Goal: Information Seeking & Learning: Learn about a topic

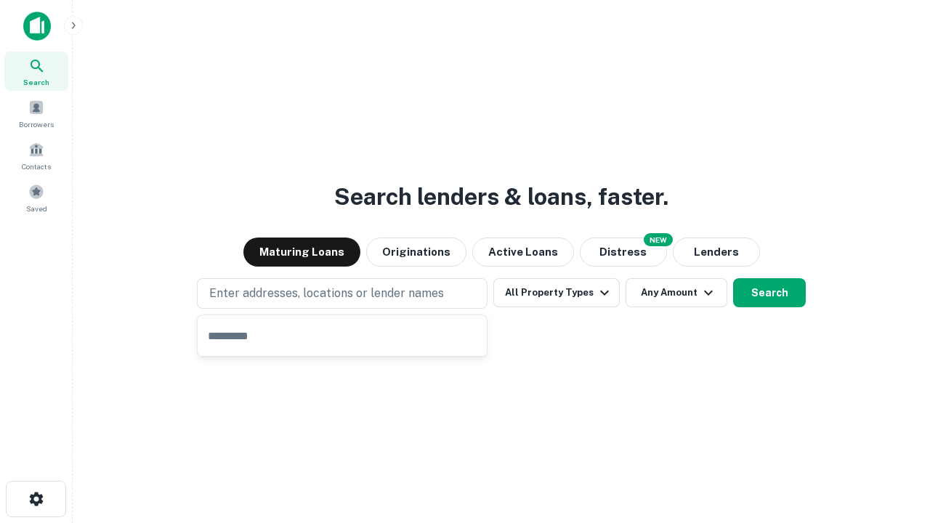
type input "**********"
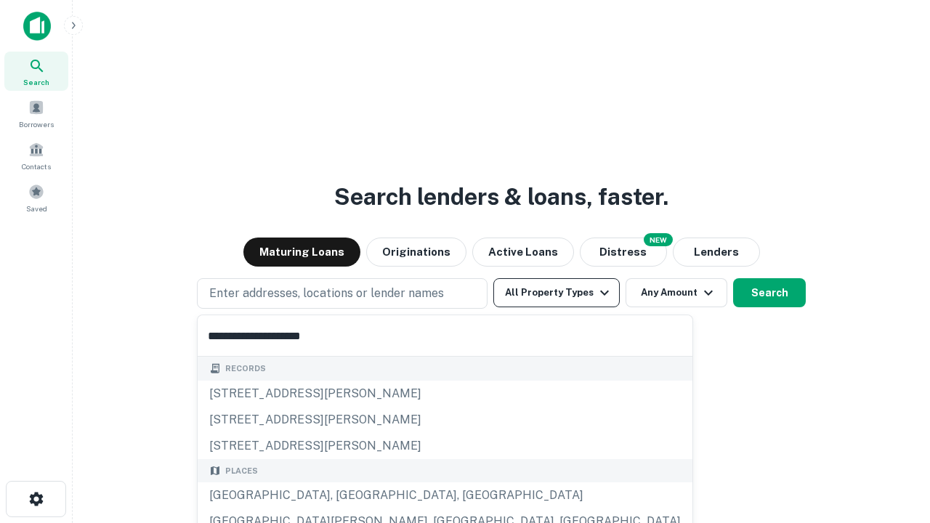
click at [347, 496] on div "[GEOGRAPHIC_DATA], [GEOGRAPHIC_DATA], [GEOGRAPHIC_DATA]" at bounding box center [445, 496] width 495 height 26
click at [557, 293] on button "All Property Types" at bounding box center [556, 292] width 126 height 29
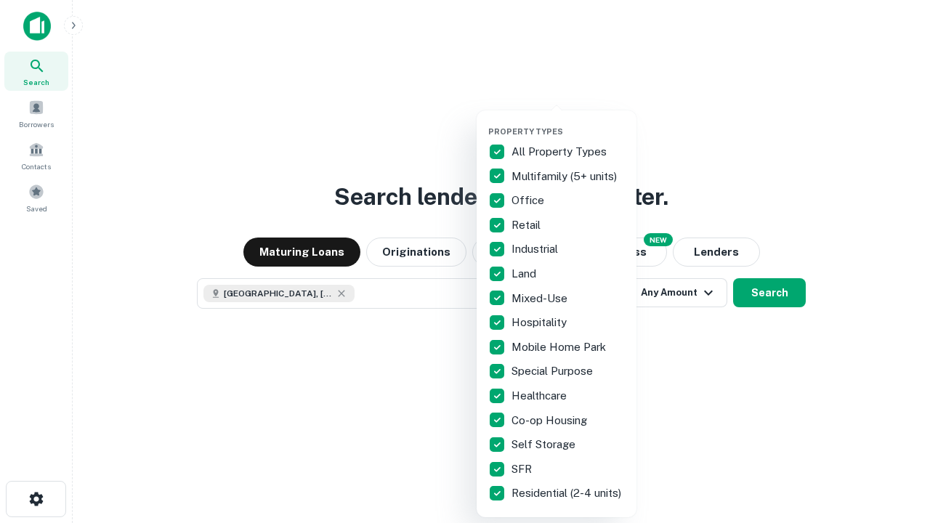
click at [568, 122] on button "button" at bounding box center [568, 122] width 160 height 1
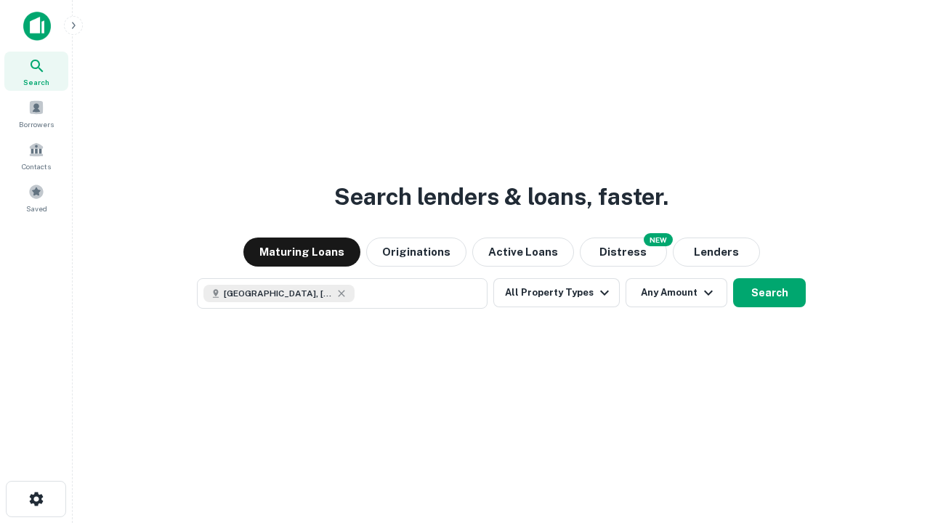
scroll to position [23, 0]
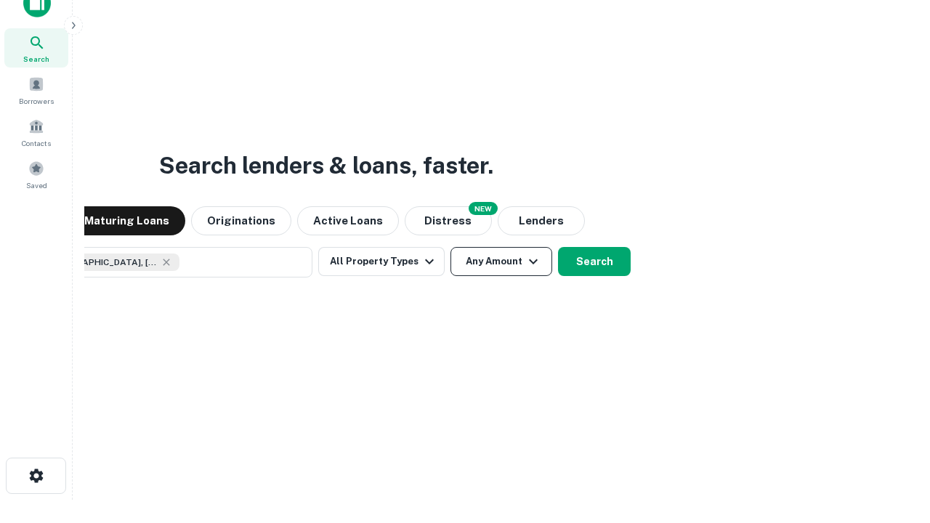
click at [451, 247] on button "Any Amount" at bounding box center [502, 261] width 102 height 29
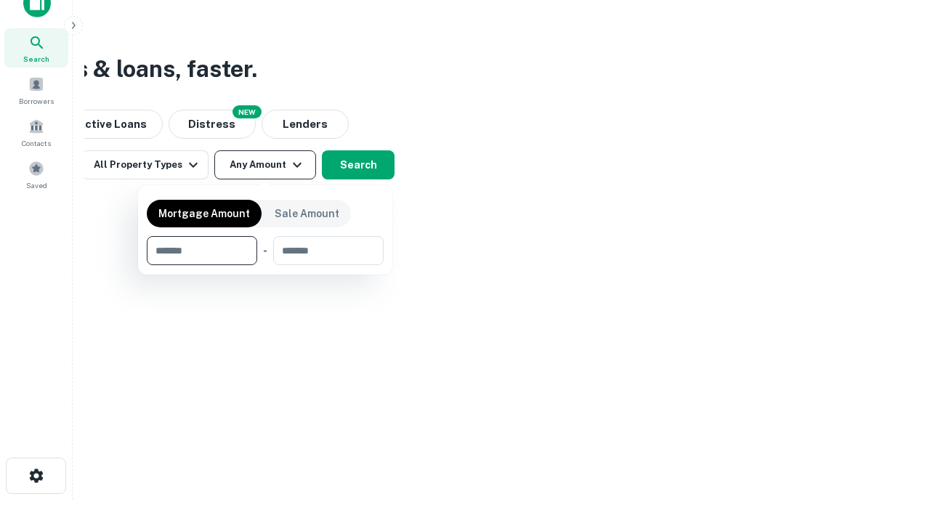
type input "*******"
click at [265, 265] on button "button" at bounding box center [265, 265] width 237 height 1
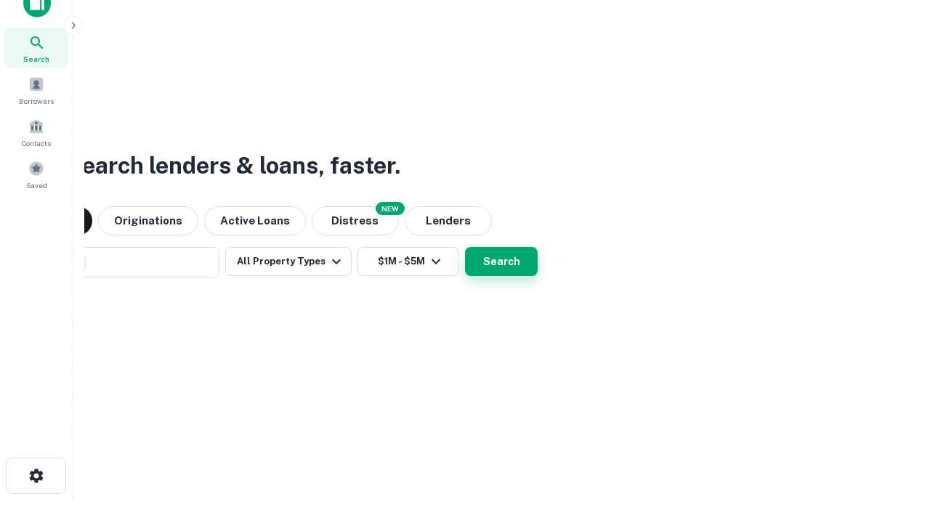
click at [465, 247] on button "Search" at bounding box center [501, 261] width 73 height 29
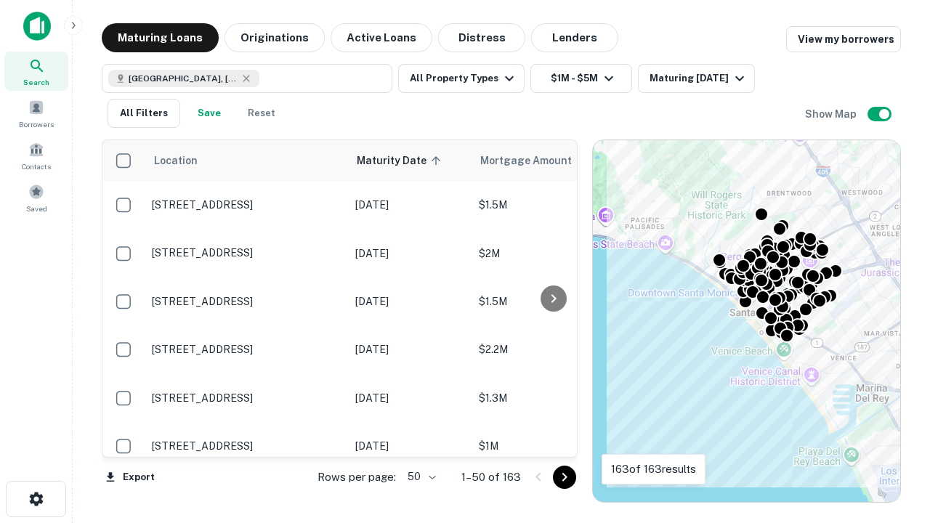
click at [419, 477] on body "Search Borrowers Contacts Saved Maturing Loans Originations Active Loans Distre…" at bounding box center [465, 261] width 930 height 523
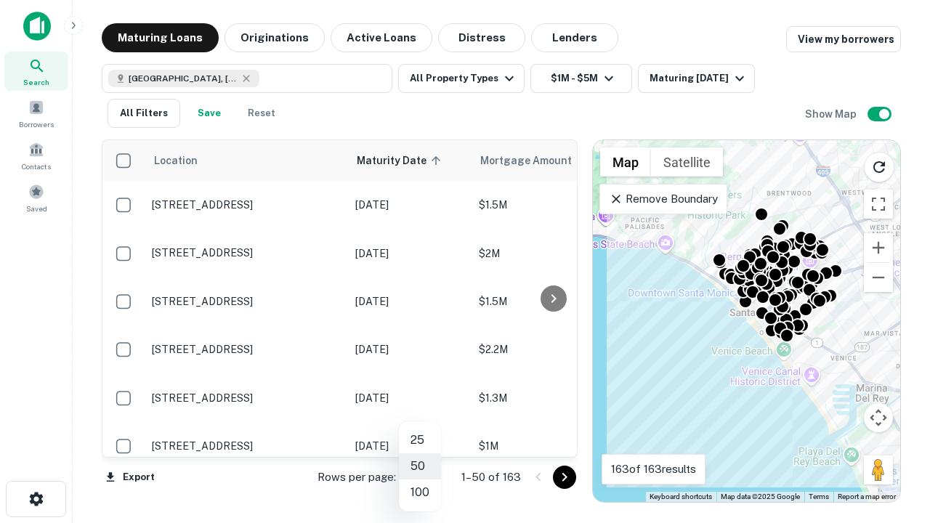
click at [420, 440] on li "25" at bounding box center [420, 440] width 42 height 26
click at [564, 477] on icon "Go to next page" at bounding box center [564, 477] width 17 height 17
